Goal: Task Accomplishment & Management: Complete application form

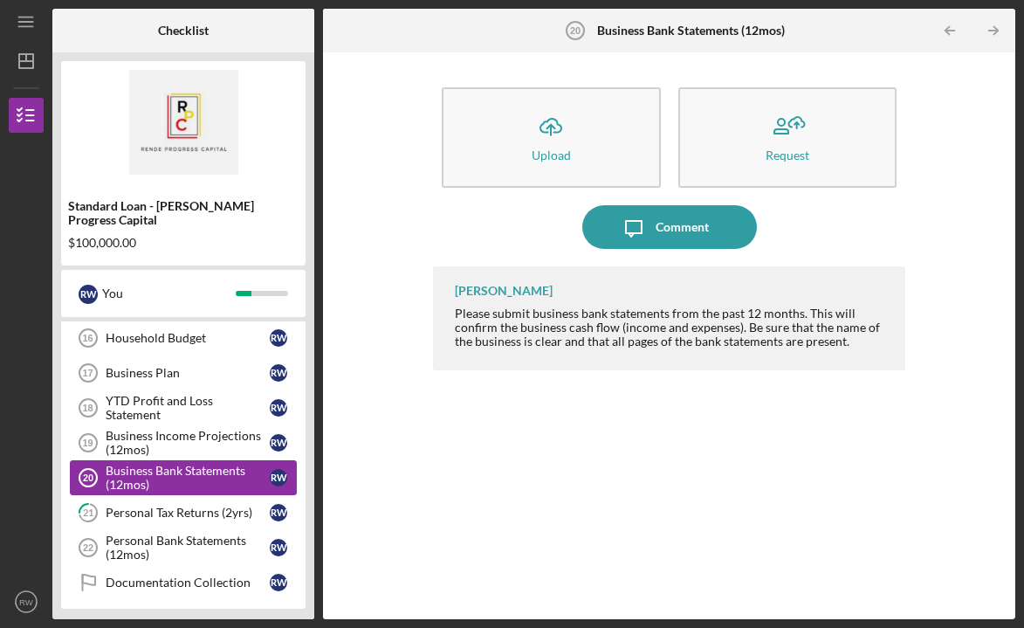
scroll to position [320, 0]
drag, startPoint x: 217, startPoint y: 409, endPoint x: 222, endPoint y: 391, distance: 19.1
click at [222, 391] on div "Business General Liability Insurance Business General Liability Insurance R W 1…" at bounding box center [183, 343] width 244 height 533
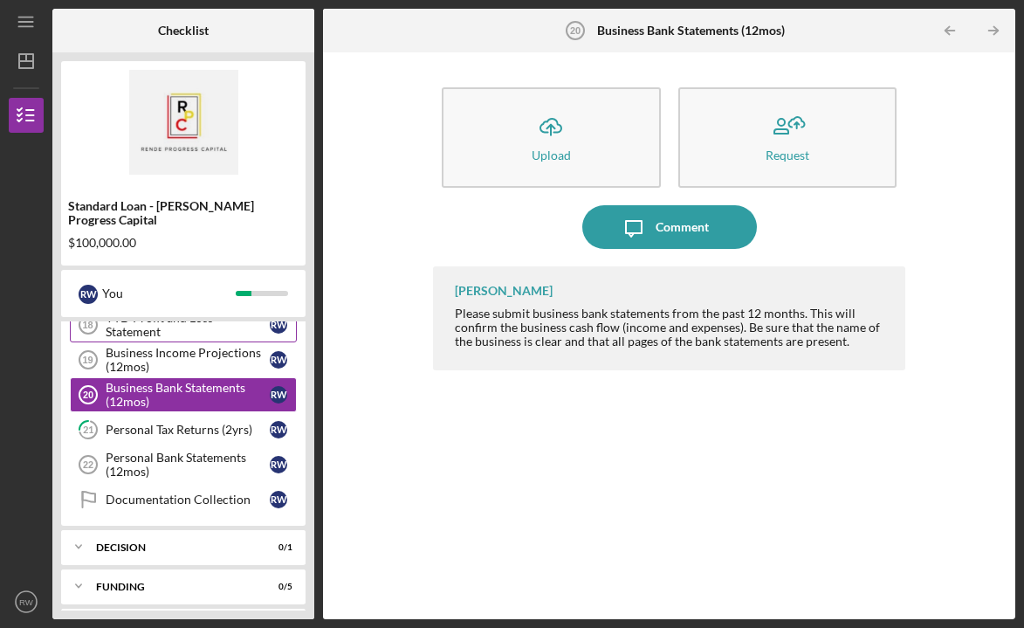
scroll to position [422, 0]
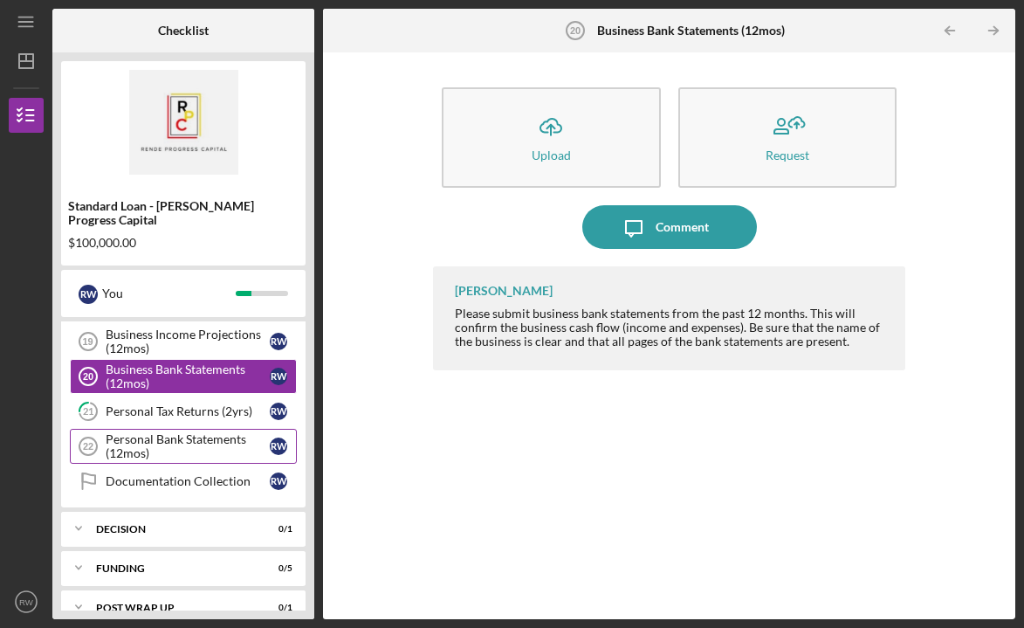
click at [214, 432] on div "Personal Bank Statements (12mos)" at bounding box center [188, 446] width 164 height 28
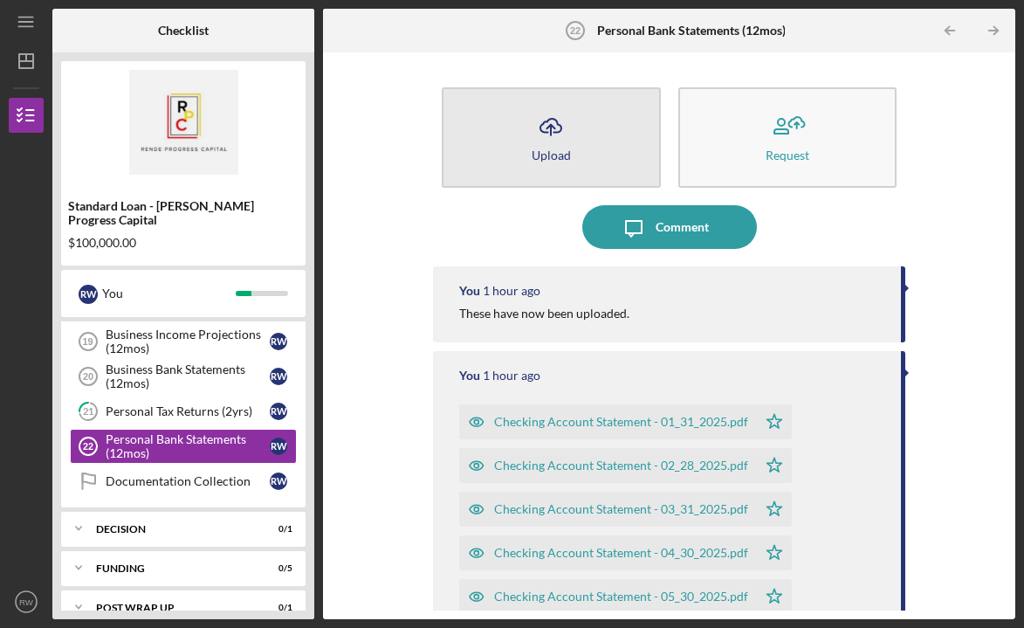
click at [600, 149] on button "Icon/Upload Upload" at bounding box center [551, 137] width 219 height 100
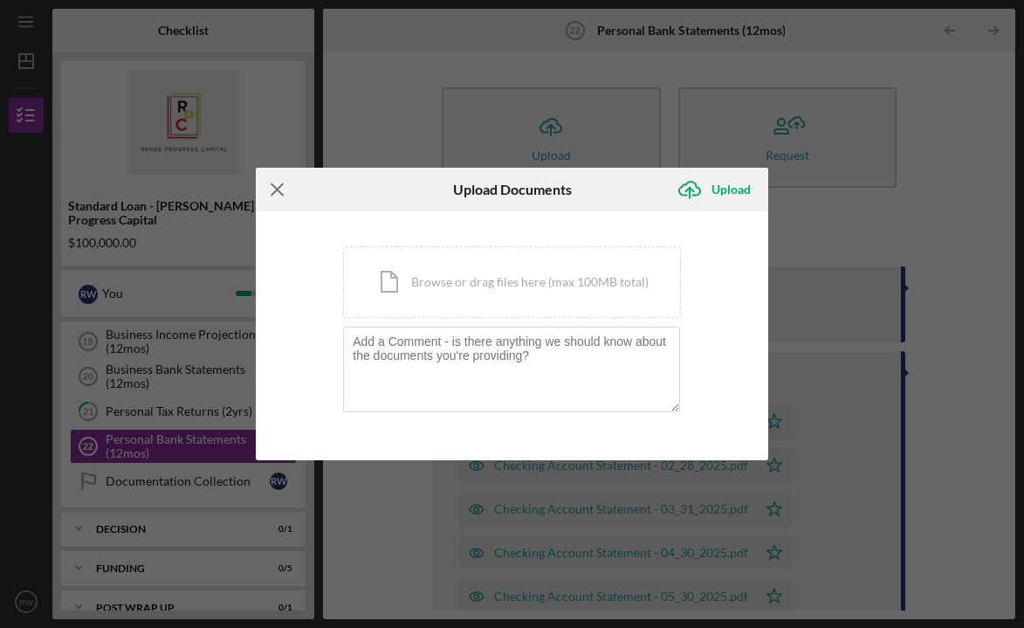
click at [274, 189] on icon "Icon/Menu Close" at bounding box center [278, 190] width 44 height 44
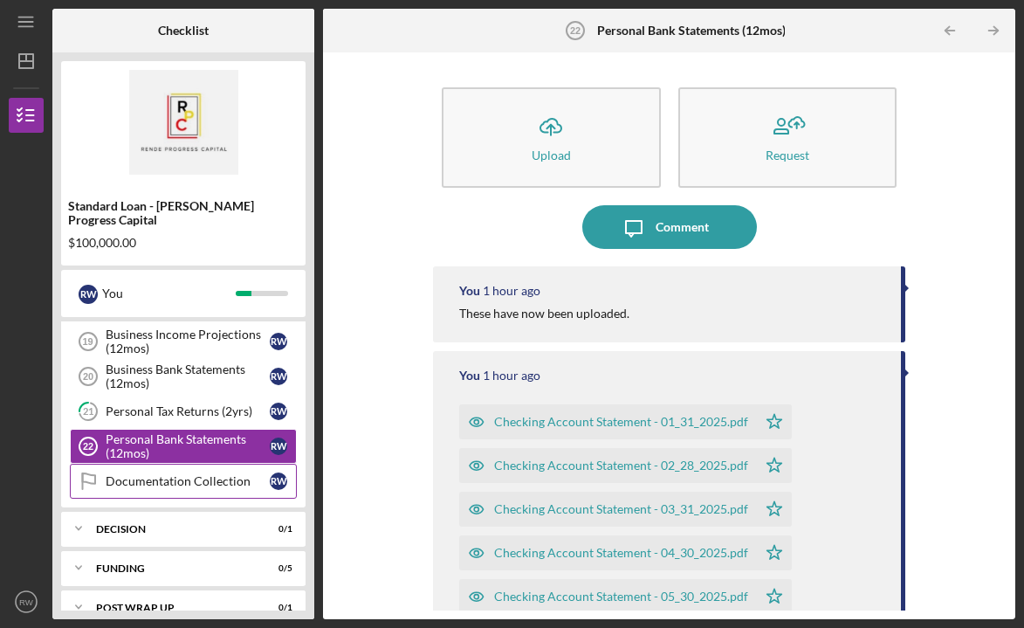
click at [199, 474] on div "Documentation Collection" at bounding box center [188, 481] width 164 height 14
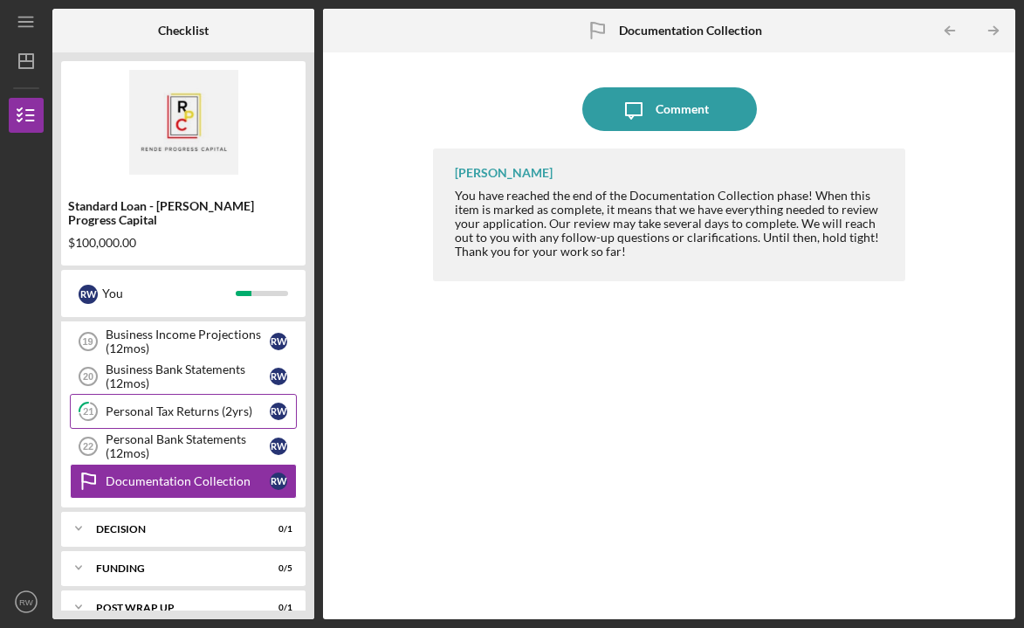
click at [203, 404] on div "Personal Tax Returns (2yrs)" at bounding box center [188, 411] width 164 height 14
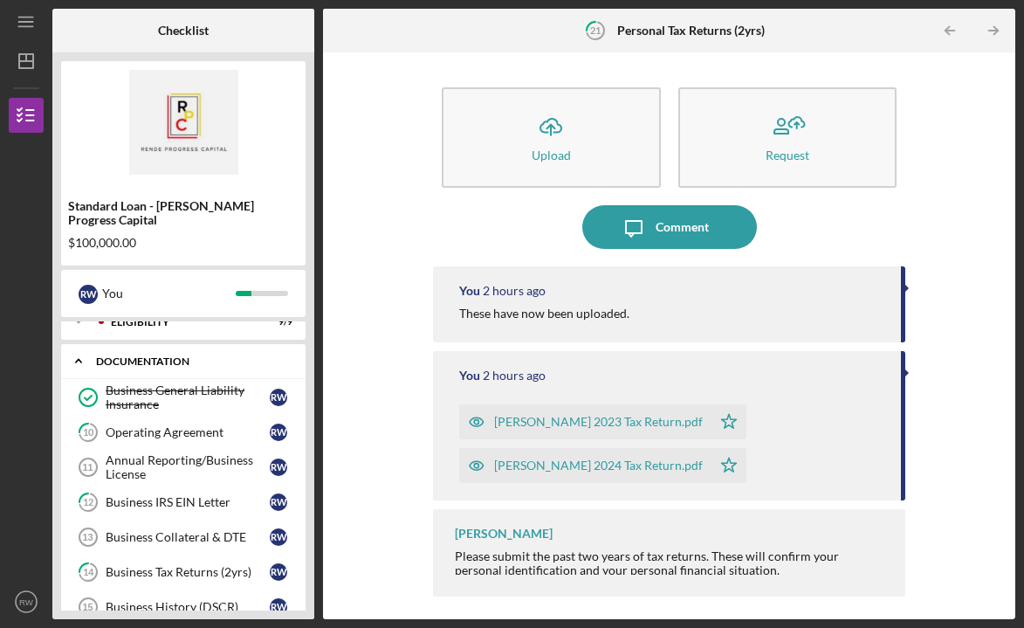
scroll to position [18, 0]
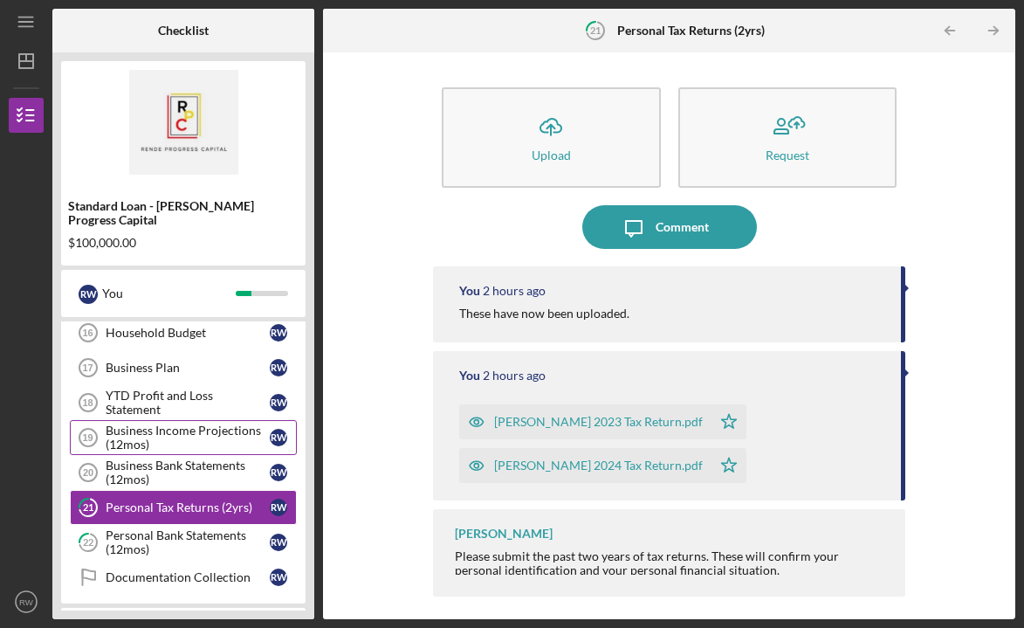
scroll to position [328, 0]
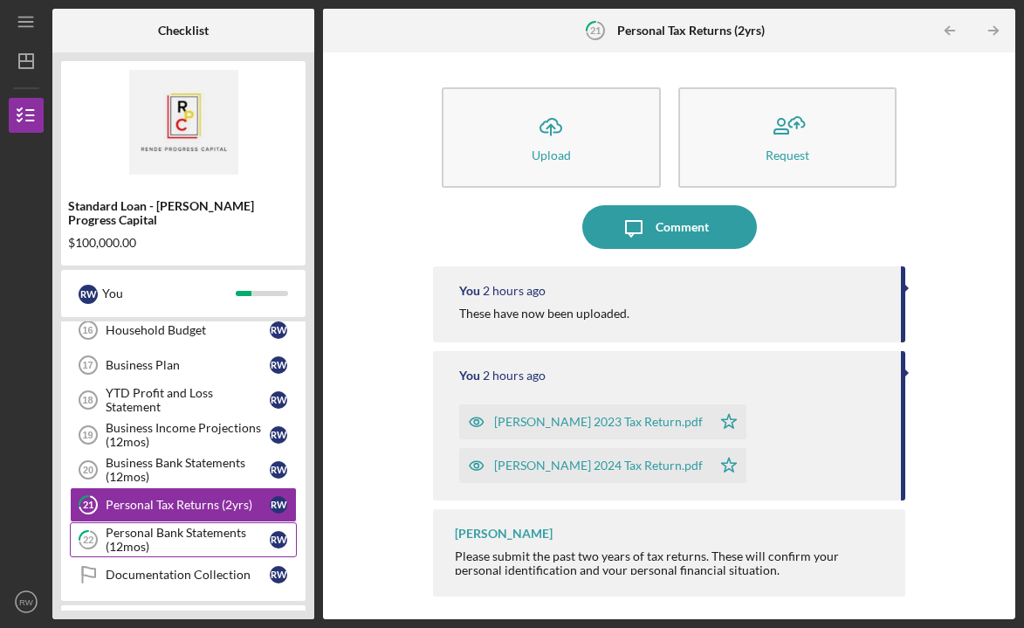
click at [194, 526] on div "Personal Bank Statements (12mos)" at bounding box center [188, 540] width 164 height 28
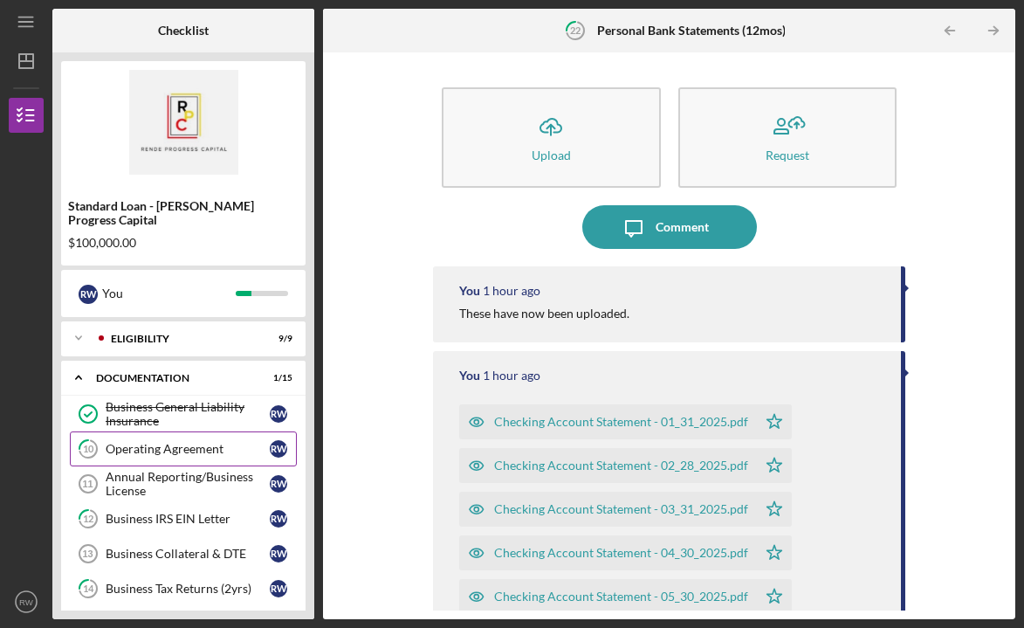
click at [174, 442] on div "Operating Agreement" at bounding box center [188, 449] width 164 height 14
